Goal: Task Accomplishment & Management: Use online tool/utility

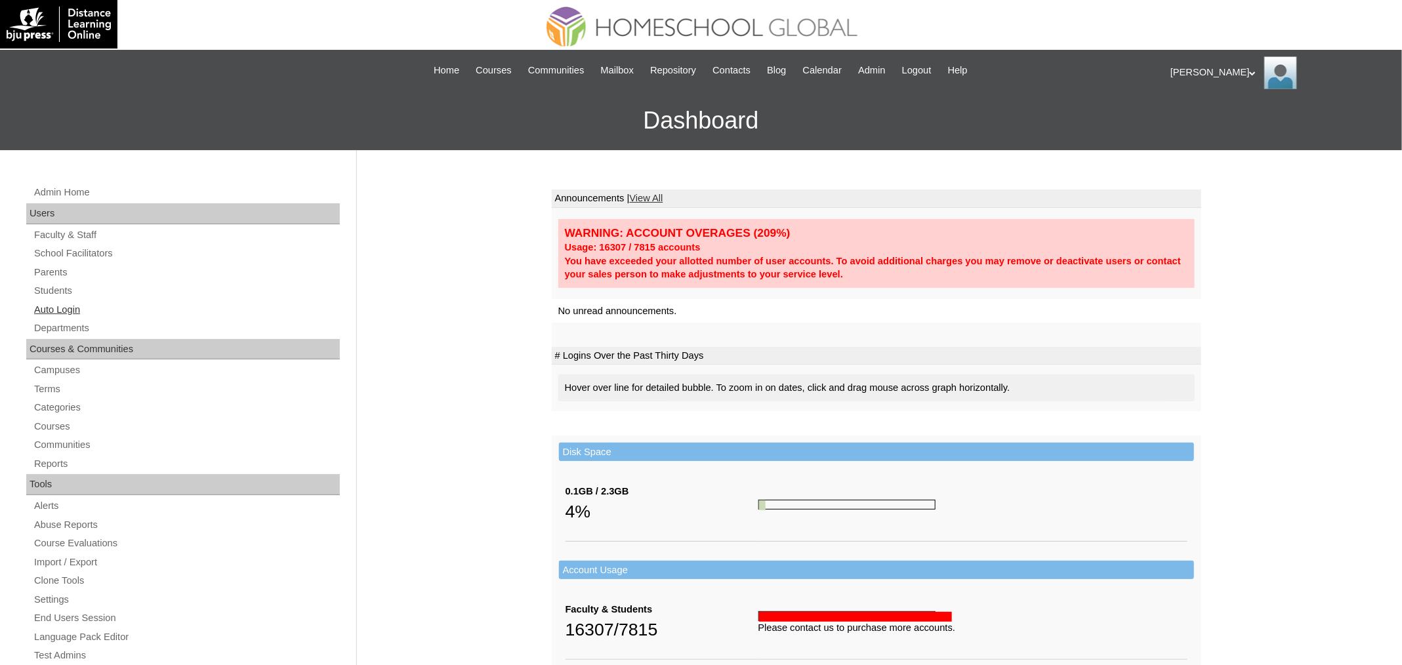
click at [73, 310] on link "Auto Login" at bounding box center [186, 310] width 307 height 16
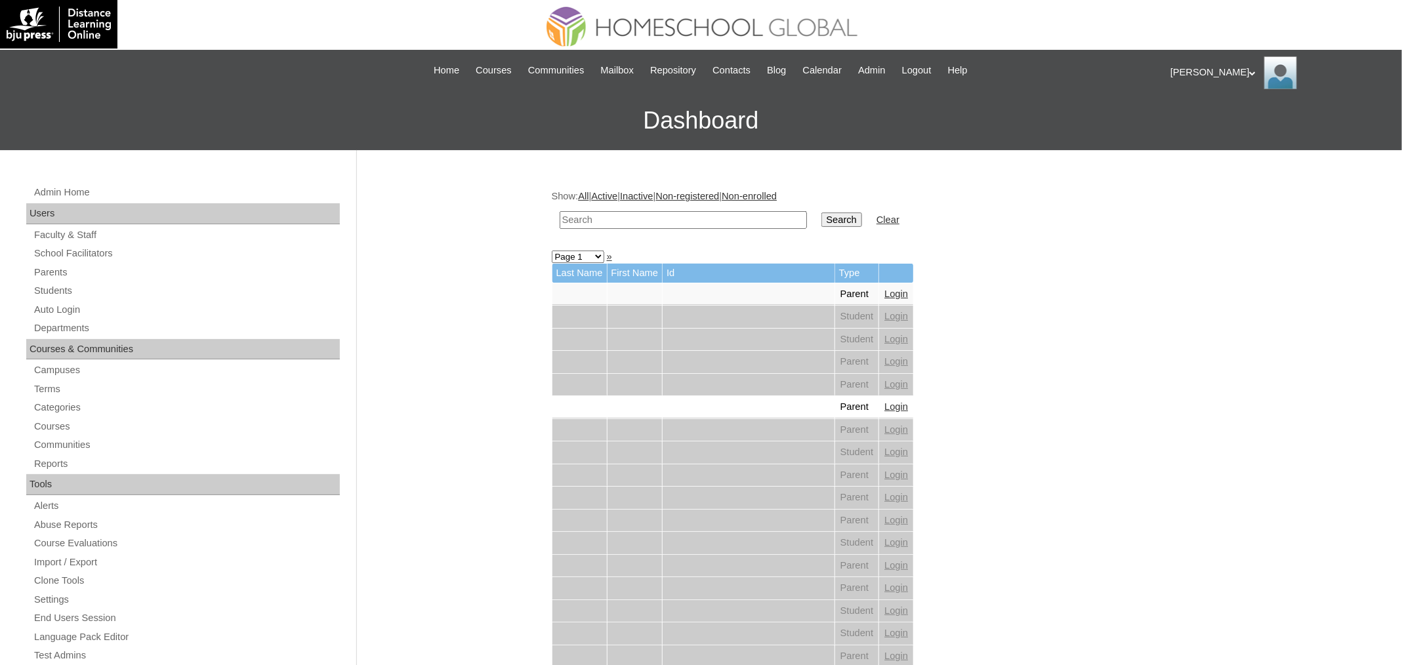
click at [652, 218] on input "text" at bounding box center [683, 220] width 247 height 18
paste input "Alren"
type input "Alren"
click at [822, 213] on input "Search" at bounding box center [842, 220] width 41 height 14
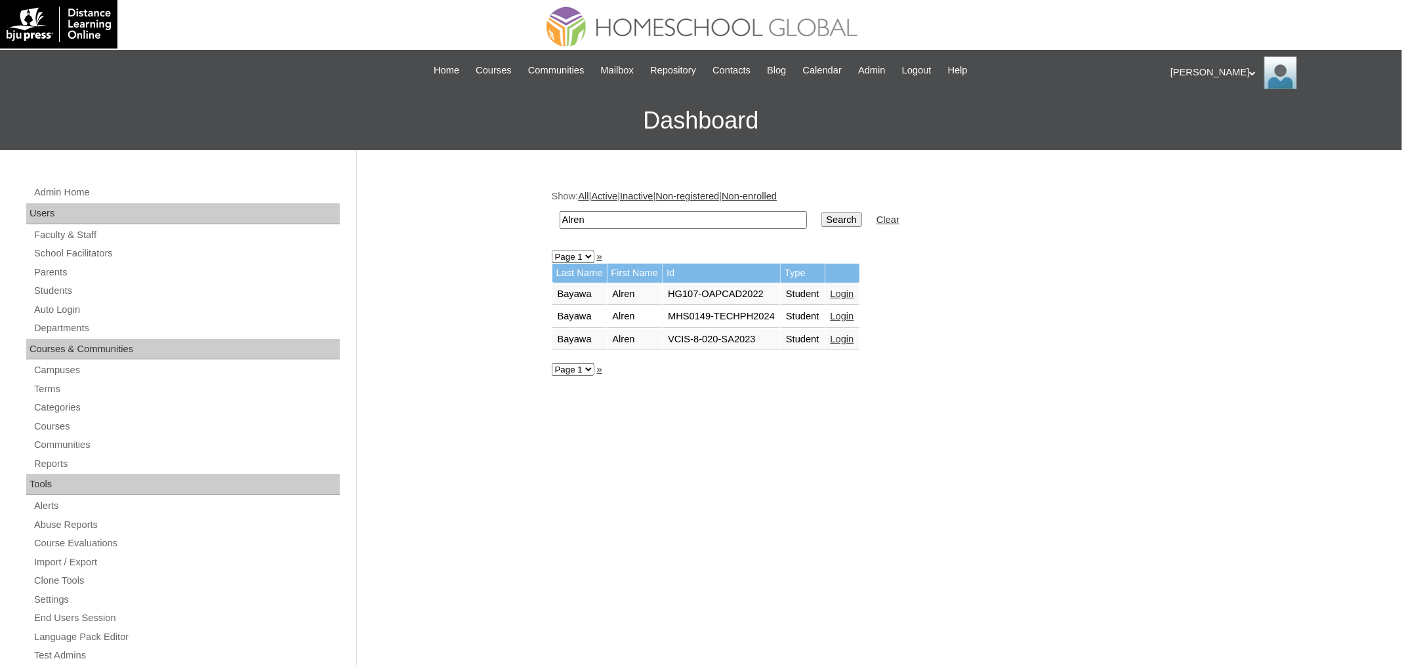
click at [854, 313] on link "Login" at bounding box center [843, 316] width 24 height 10
